Goal: Task Accomplishment & Management: Manage account settings

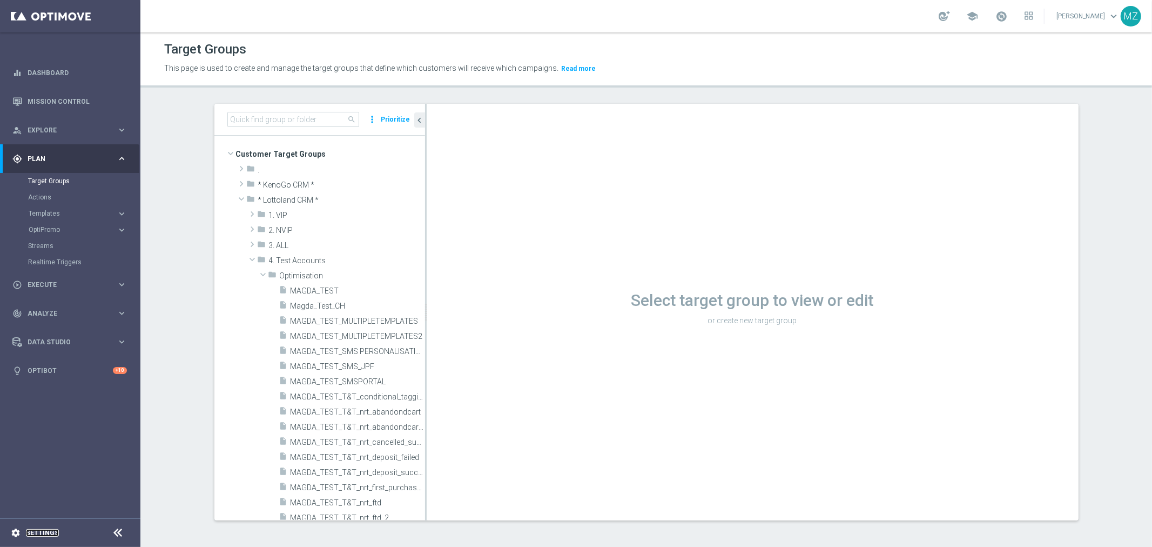
click at [44, 531] on link "Settings" at bounding box center [42, 532] width 33 height 6
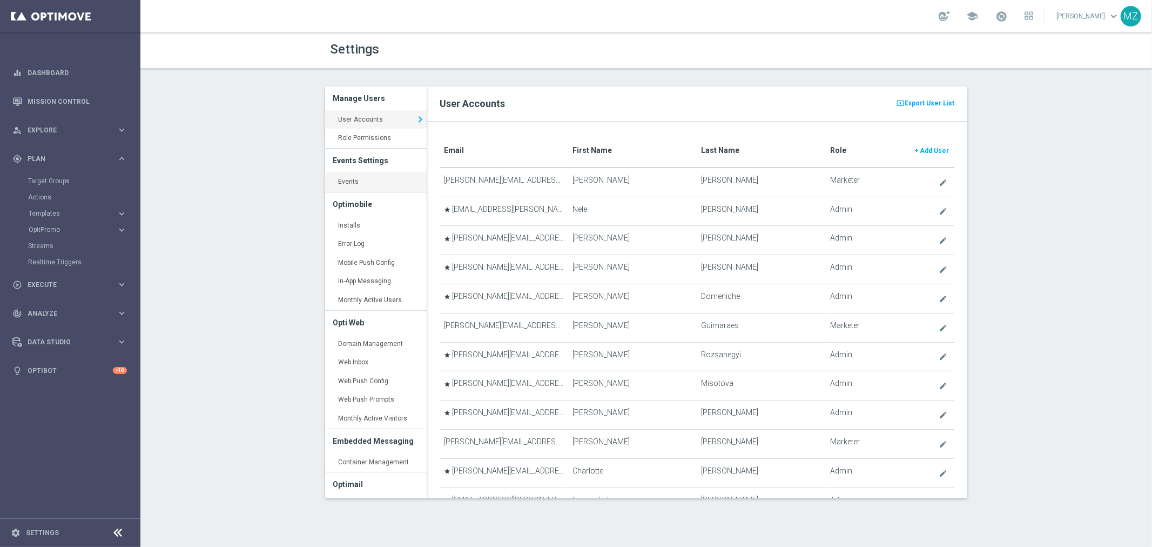
click at [379, 173] on link "Events keyboard_arrow_right" at bounding box center [376, 181] width 102 height 19
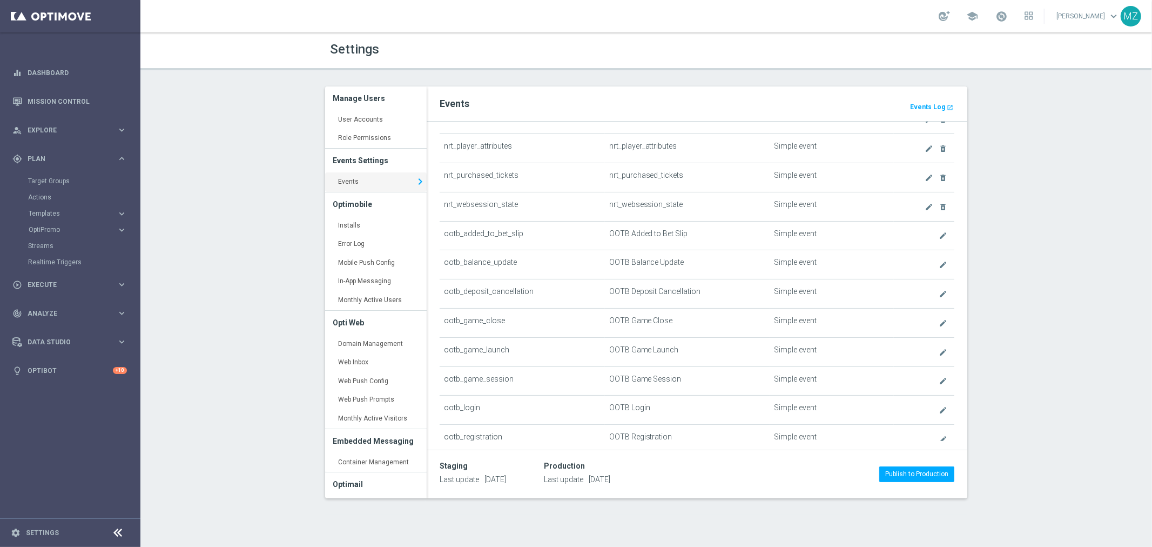
scroll to position [180, 0]
drag, startPoint x: 532, startPoint y: 235, endPoint x: 458, endPoint y: 234, distance: 74.5
click at [458, 234] on td "ootb_added_to_bet_slip" at bounding box center [522, 232] width 165 height 29
drag, startPoint x: 442, startPoint y: 229, endPoint x: 458, endPoint y: 232, distance: 16.6
click at [447, 229] on td "ootb_added_to_bet_slip" at bounding box center [522, 232] width 165 height 29
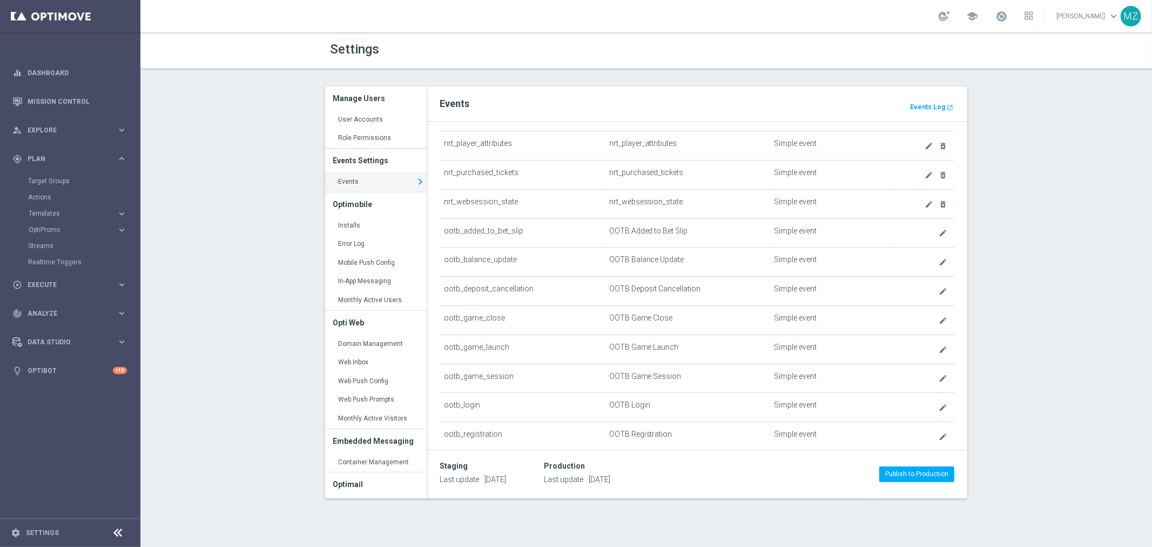
click at [458, 232] on td "ootb_added_to_bet_slip" at bounding box center [522, 232] width 165 height 29
click at [939, 234] on icon "create" at bounding box center [943, 233] width 9 height 9
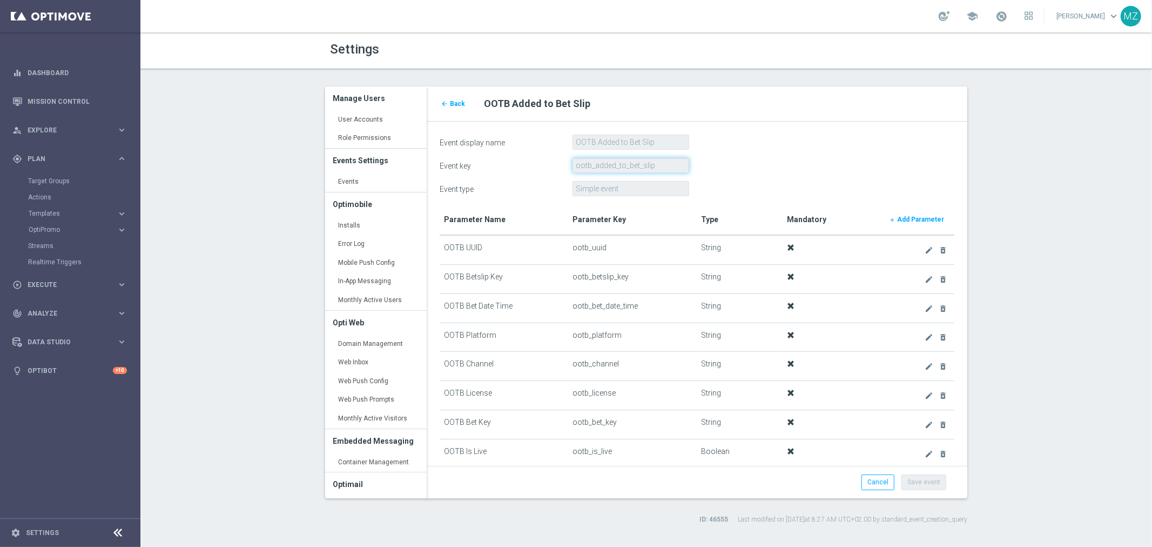
click at [616, 166] on input "ootb_added_to_bet_slip" at bounding box center [631, 165] width 117 height 15
click at [446, 100] on icon "arrow_back" at bounding box center [445, 104] width 8 height 8
